Goal: Task Accomplishment & Management: Manage account settings

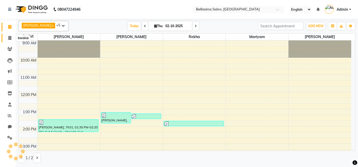
click at [9, 37] on icon at bounding box center [9, 38] width 3 height 4
select select "8296"
select select "service"
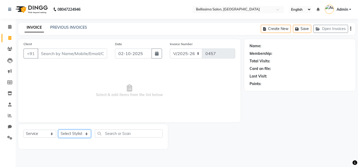
click at [74, 137] on select "Select Stylist Jiten Mariyam Nayna Rekha Soniya Surekha" at bounding box center [74, 134] width 33 height 8
click at [74, 133] on select "Select Stylist Jiten Mariyam Nayna Rekha Soniya Surekha" at bounding box center [74, 134] width 33 height 8
select select "79978"
click at [58, 130] on select "Select Stylist Jiten Mariyam Nayna Rekha Soniya Surekha" at bounding box center [74, 134] width 33 height 8
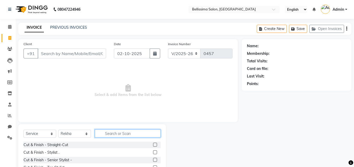
click at [114, 135] on input "text" at bounding box center [128, 134] width 66 height 8
type input "thre"
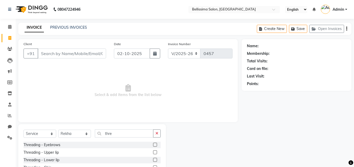
click at [153, 146] on label at bounding box center [155, 145] width 4 height 4
click at [153, 146] on input "checkbox" at bounding box center [154, 145] width 3 height 3
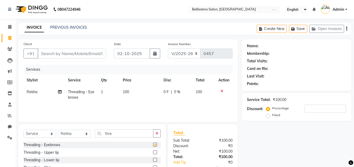
checkbox input "false"
click at [153, 153] on label at bounding box center [155, 153] width 4 height 4
click at [153, 153] on input "checkbox" at bounding box center [154, 152] width 3 height 3
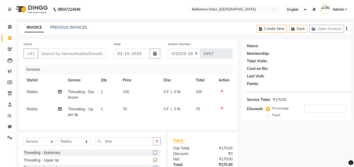
checkbox input "false"
click at [93, 48] on div "Client +91" at bounding box center [65, 51] width 91 height 21
click at [92, 53] on input "Client" at bounding box center [72, 54] width 69 height 10
click at [70, 49] on input "Client" at bounding box center [72, 54] width 69 height 10
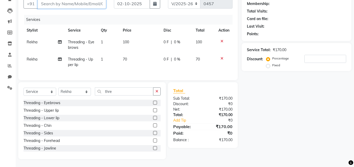
scroll to position [52, 0]
click at [156, 93] on icon "button" at bounding box center [157, 92] width 3 height 4
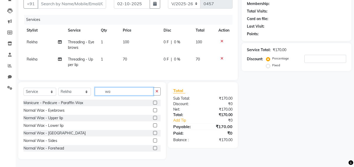
type input "w"
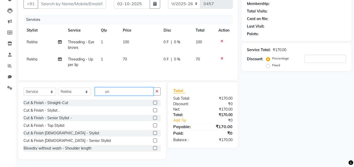
scroll to position [47, 0]
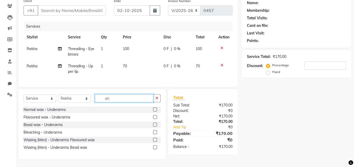
type input "un"
click at [155, 109] on label at bounding box center [155, 110] width 4 height 4
click at [155, 109] on input "checkbox" at bounding box center [154, 109] width 3 height 3
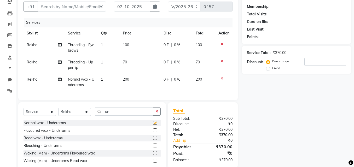
checkbox input "false"
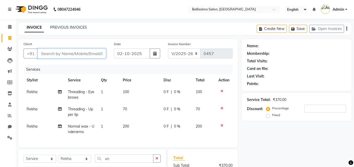
click at [58, 53] on input "Client" at bounding box center [72, 54] width 69 height 10
click at [78, 131] on span "Normal wax - Underarms" at bounding box center [81, 129] width 26 height 10
select select "79978"
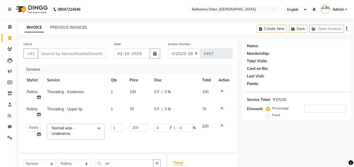
click at [82, 129] on span "Normal wax - Underarms x" at bounding box center [73, 131] width 46 height 11
click at [83, 129] on span "Normal wax - Underarms x" at bounding box center [73, 131] width 46 height 11
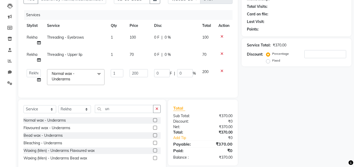
scroll to position [43, 0]
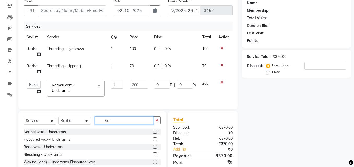
click at [119, 123] on input "un" at bounding box center [124, 121] width 59 height 8
type input "u"
type input "wax ar"
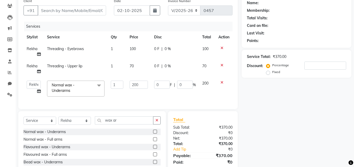
click at [153, 142] on label at bounding box center [155, 140] width 4 height 4
click at [153, 142] on input "checkbox" at bounding box center [154, 139] width 3 height 3
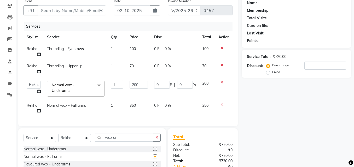
checkbox input "false"
click at [67, 12] on input "Client" at bounding box center [72, 10] width 69 height 10
click at [61, 14] on input "Client" at bounding box center [72, 10] width 69 height 10
type input "8"
type input "0"
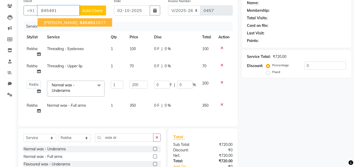
click at [94, 20] on ngb-highlight "845491 2677" at bounding box center [92, 22] width 27 height 5
type input "8454912677"
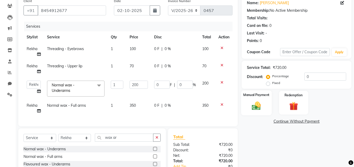
click at [256, 105] on img at bounding box center [256, 106] width 15 height 10
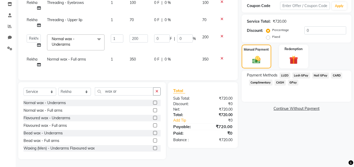
scroll to position [93, 0]
click at [296, 80] on span "GPay" at bounding box center [293, 83] width 11 height 6
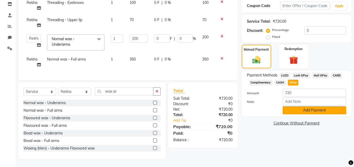
click at [308, 110] on button "Add Payment" at bounding box center [315, 110] width 64 height 8
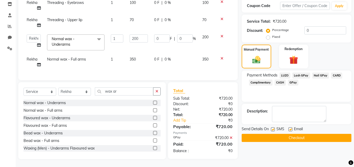
click at [294, 134] on button "Checkout" at bounding box center [297, 138] width 110 height 8
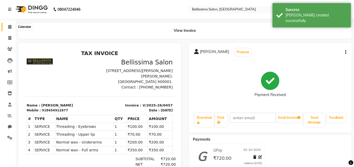
click at [7, 28] on span at bounding box center [9, 27] width 9 height 6
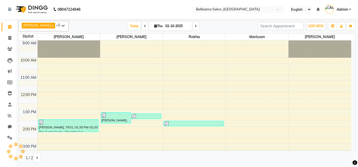
click at [357, 0] on html "08047224946 Select Location × Bellissima Salon, Fort English ENGLISH Español ال…" at bounding box center [179, 83] width 358 height 167
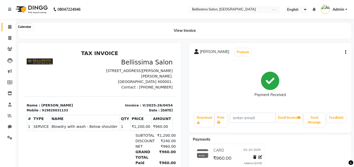
click at [9, 27] on icon at bounding box center [9, 27] width 3 height 4
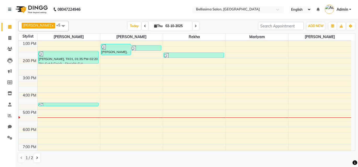
scroll to position [97, 0]
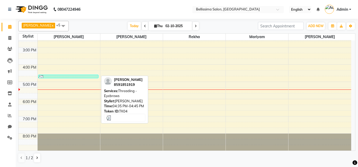
click at [80, 76] on div at bounding box center [68, 77] width 59 height 5
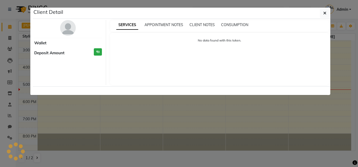
select select "3"
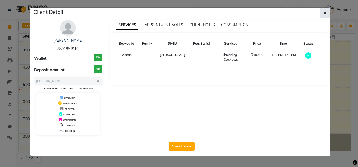
click at [327, 14] on button "button" at bounding box center [325, 13] width 10 height 10
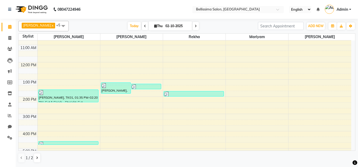
scroll to position [18, 0]
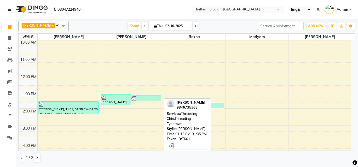
click at [138, 96] on div "[PERSON_NAME], TK01, 01:15 PM-01:35 PM, Threading - [GEOGRAPHIC_DATA],Threading…" at bounding box center [146, 98] width 30 height 5
select select "3"
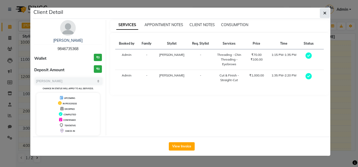
click at [325, 16] on button "button" at bounding box center [325, 13] width 10 height 10
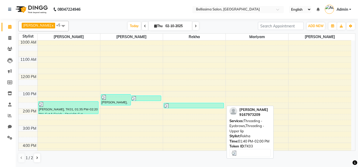
click at [198, 104] on div at bounding box center [193, 106] width 59 height 5
select select "3"
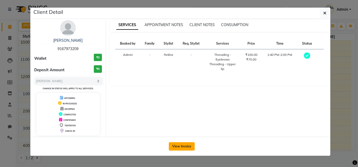
click at [188, 149] on button "View Invoice" at bounding box center [182, 147] width 26 height 8
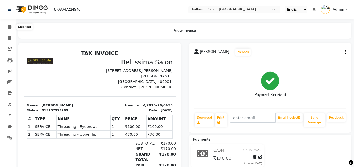
click at [7, 27] on span at bounding box center [9, 27] width 9 height 6
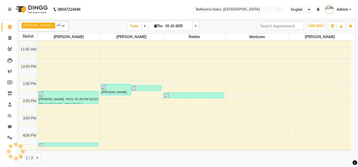
scroll to position [26, 0]
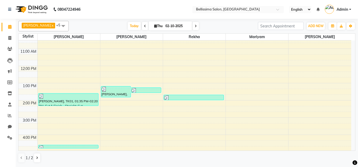
drag, startPoint x: 208, startPoint y: 147, endPoint x: 0, endPoint y: 178, distance: 210.5
click at [9, 36] on icon at bounding box center [9, 38] width 3 height 4
select select "service"
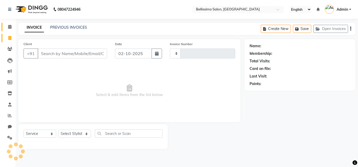
type input "0457"
select select "8296"
drag, startPoint x: 9, startPoint y: 29, endPoint x: 11, endPoint y: 26, distance: 3.6
click at [9, 29] on span at bounding box center [9, 27] width 9 height 6
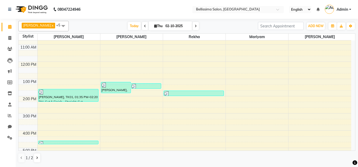
scroll to position [18, 0]
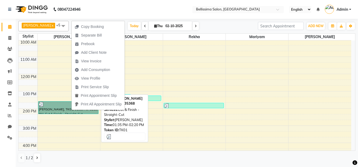
click at [56, 103] on link "[PERSON_NAME], TK01, 01:35 PM-02:20 PM, Cut & Finish - Straight-Cut" at bounding box center [68, 107] width 60 height 13
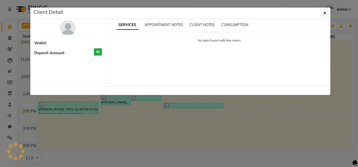
select select "3"
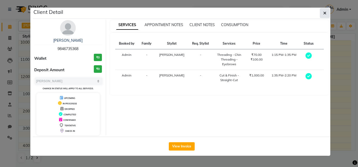
click at [325, 14] on icon "button" at bounding box center [325, 13] width 3 height 4
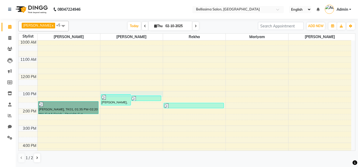
click at [115, 92] on div "9:00 AM 10:00 AM 11:00 AM 12:00 PM 1:00 PM 2:00 PM 3:00 PM 4:00 PM 5:00 PM 6:00…" at bounding box center [185, 125] width 333 height 207
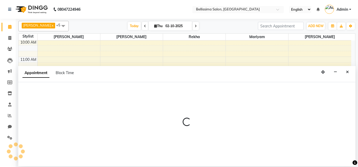
select select "79977"
select select "780"
select select "tentative"
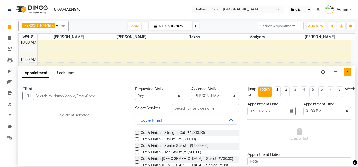
click at [349, 76] on button "Close" at bounding box center [348, 72] width 8 height 8
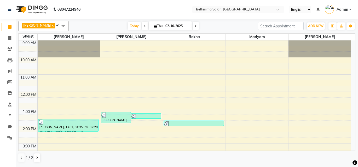
scroll to position [0, 0]
click at [128, 25] on span "Today" at bounding box center [134, 26] width 13 height 8
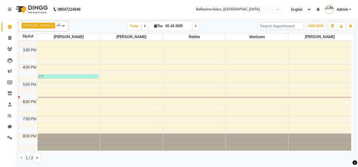
click at [44, 110] on div "9:00 AM 10:00 AM 11:00 AM 12:00 PM 1:00 PM 2:00 PM 3:00 PM 4:00 PM 5:00 PM 6:00…" at bounding box center [185, 47] width 333 height 207
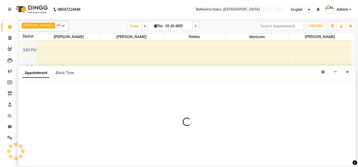
select select "88284"
select select "tentative"
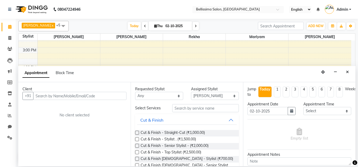
drag, startPoint x: 350, startPoint y: 73, endPoint x: 317, endPoint y: 75, distance: 33.3
click at [349, 73] on button "Close" at bounding box center [348, 72] width 8 height 8
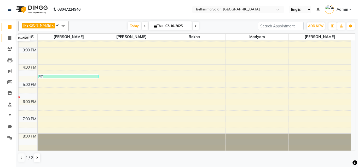
click at [10, 38] on icon at bounding box center [9, 38] width 3 height 4
select select "8296"
select select "service"
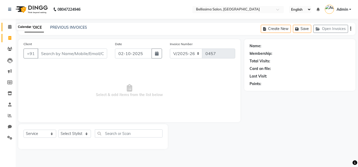
click at [10, 25] on icon at bounding box center [9, 27] width 3 height 4
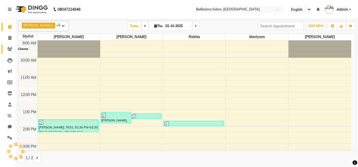
click at [12, 48] on icon at bounding box center [9, 49] width 5 height 4
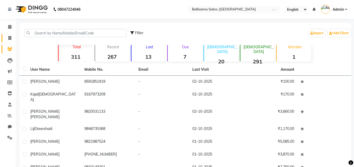
click at [9, 42] on link "Invoice" at bounding box center [8, 38] width 13 height 9
select select "8296"
select select "service"
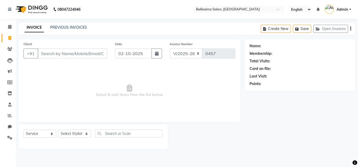
click at [6, 0] on nav "08047224946 Select Location × Bellissima Salon, Fort English ENGLISH Español ال…" at bounding box center [179, 9] width 358 height 19
click at [9, 27] on icon at bounding box center [9, 27] width 3 height 4
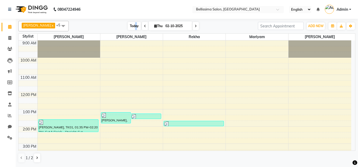
click at [129, 26] on span "Today" at bounding box center [134, 26] width 13 height 8
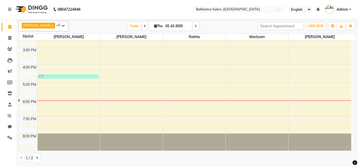
drag, startPoint x: 110, startPoint y: 25, endPoint x: 113, endPoint y: 27, distance: 2.8
click at [110, 26] on div "Today Thu 02-10-2025" at bounding box center [163, 26] width 184 height 8
click at [213, 28] on div "Today Thu 02-10-2025" at bounding box center [163, 26] width 184 height 8
click at [128, 29] on span "Today" at bounding box center [134, 26] width 13 height 8
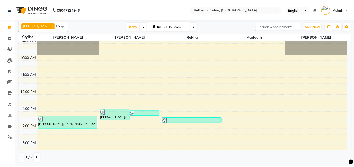
scroll to position [0, 0]
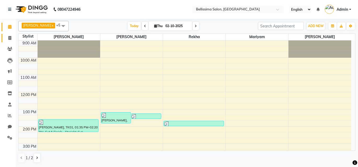
click at [8, 41] on link "Invoice" at bounding box center [8, 38] width 13 height 9
select select "8296"
select select "service"
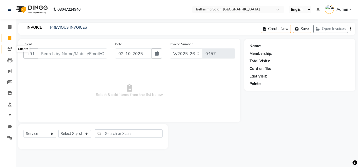
click at [8, 46] on span at bounding box center [9, 49] width 9 height 6
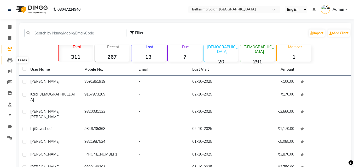
click at [11, 62] on icon at bounding box center [9, 60] width 5 height 5
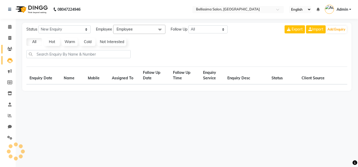
select select "10"
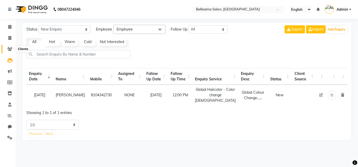
click at [8, 49] on icon at bounding box center [9, 49] width 5 height 4
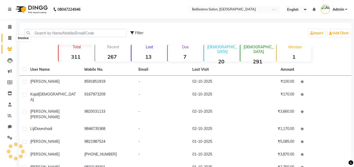
click at [11, 39] on icon at bounding box center [9, 38] width 3 height 4
select select "service"
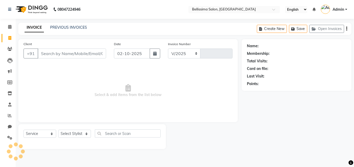
select select "8296"
type input "0457"
